Goal: Check status: Check status

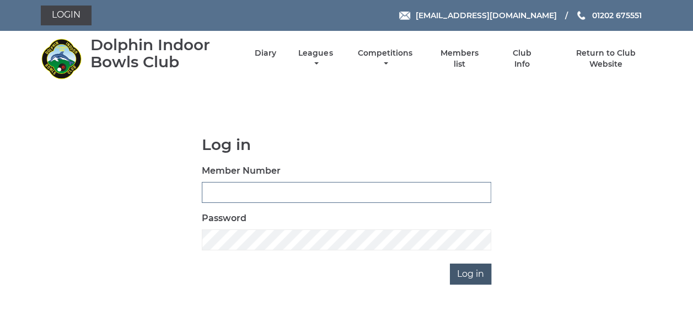
type input "3863"
click at [476, 273] on input "Log in" at bounding box center [470, 273] width 41 height 21
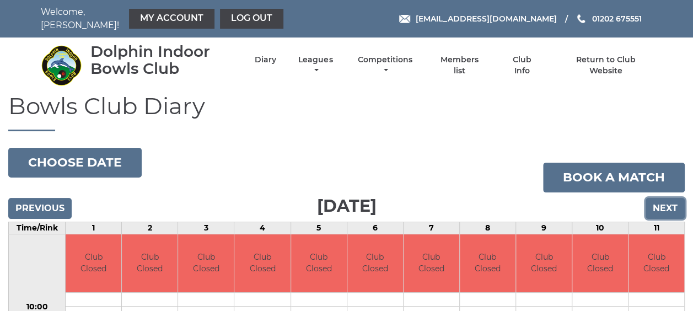
click at [660, 198] on input "Next" at bounding box center [665, 208] width 39 height 21
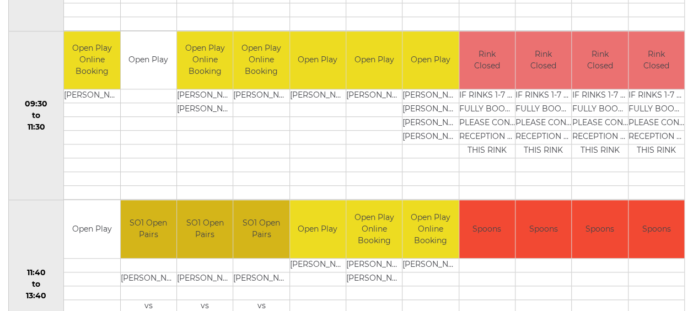
scroll to position [110, 0]
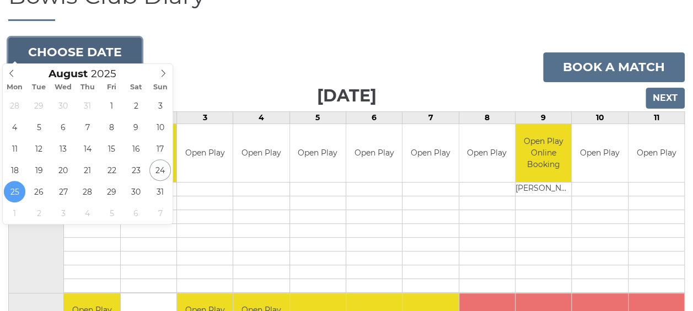
click at [117, 53] on button "Choose date" at bounding box center [74, 52] width 133 height 30
type input "[DATE]"
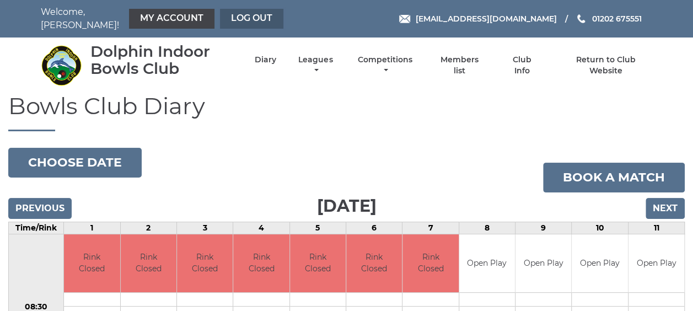
click at [238, 17] on link "Log out" at bounding box center [251, 19] width 63 height 20
